Goal: Task Accomplishment & Management: Complete application form

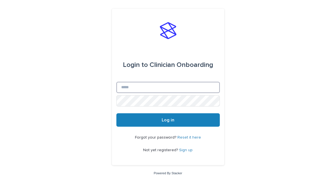
click at [132, 90] on input "Email" at bounding box center [167, 87] width 103 height 11
type input "**********"
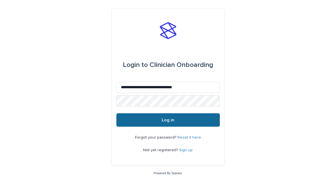
click at [169, 121] on span "Log in" at bounding box center [168, 120] width 13 height 4
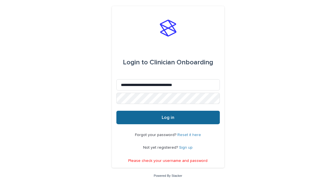
click at [167, 117] on span "Log in" at bounding box center [168, 117] width 13 height 4
click at [164, 117] on span "Log in" at bounding box center [168, 117] width 13 height 4
click at [172, 118] on span "Log in" at bounding box center [168, 117] width 13 height 4
click at [165, 117] on span "Log in" at bounding box center [168, 117] width 13 height 4
click at [170, 117] on span "Log in" at bounding box center [168, 117] width 13 height 4
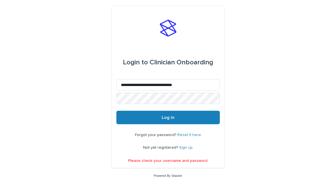
click at [189, 135] on link "Reset it here" at bounding box center [189, 135] width 24 height 4
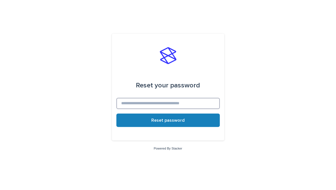
click at [162, 104] on input at bounding box center [167, 103] width 103 height 11
type input "**********"
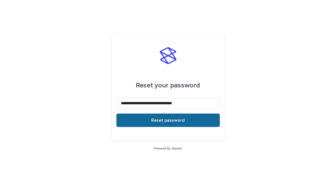
click at [163, 122] on span "Reset password" at bounding box center [167, 120] width 33 height 4
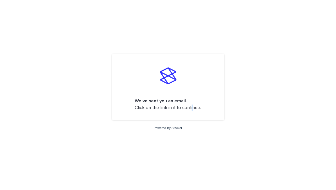
click at [192, 110] on p "We've sent you an email. Click on the link in it to continue." at bounding box center [168, 104] width 66 height 13
drag, startPoint x: 192, startPoint y: 110, endPoint x: 174, endPoint y: 103, distance: 19.5
click at [174, 103] on p "We've sent you an email. Click on the link in it to continue." at bounding box center [168, 104] width 66 height 13
click at [104, 14] on div "We've sent you an email. Click on the link in it to continue. Powered By Stacker" at bounding box center [168, 95] width 336 height 190
click at [192, 109] on p "We've sent you an email. Click on the link in it to continue." at bounding box center [168, 104] width 66 height 13
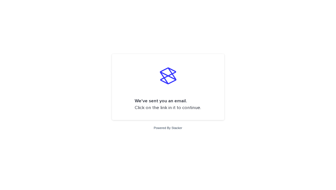
click at [165, 81] on img at bounding box center [168, 75] width 17 height 17
click at [169, 73] on img at bounding box center [168, 75] width 17 height 17
click at [183, 102] on strong "We've sent you an email." at bounding box center [161, 101] width 52 height 5
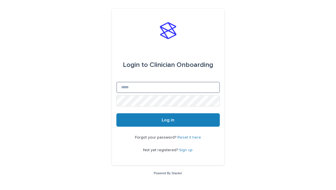
click at [143, 87] on input "Email" at bounding box center [167, 87] width 103 height 11
type input "**********"
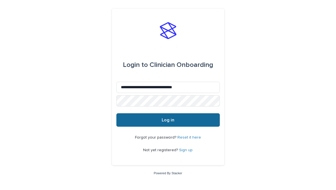
click at [168, 119] on span "Log in" at bounding box center [168, 120] width 13 height 4
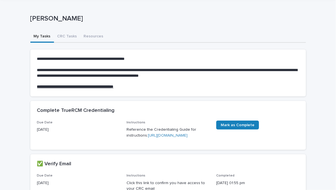
scroll to position [28, 0]
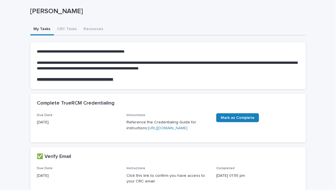
click at [164, 130] on link "[URL][DOMAIN_NAME]" at bounding box center [168, 128] width 40 height 4
